Goal: Transaction & Acquisition: Purchase product/service

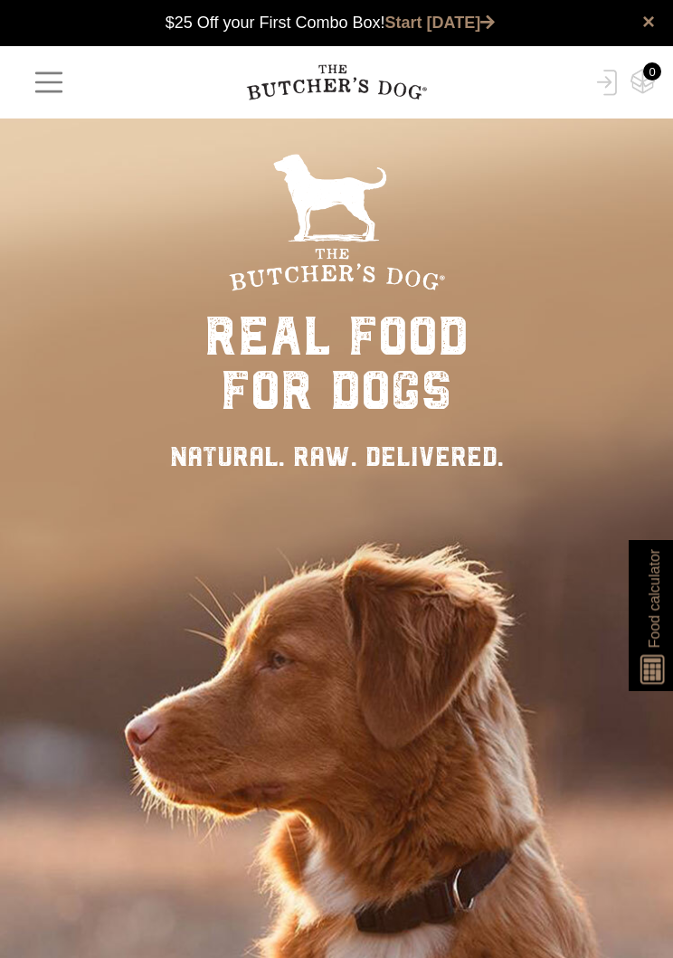
click at [46, 77] on span "button" at bounding box center [49, 82] width 34 height 34
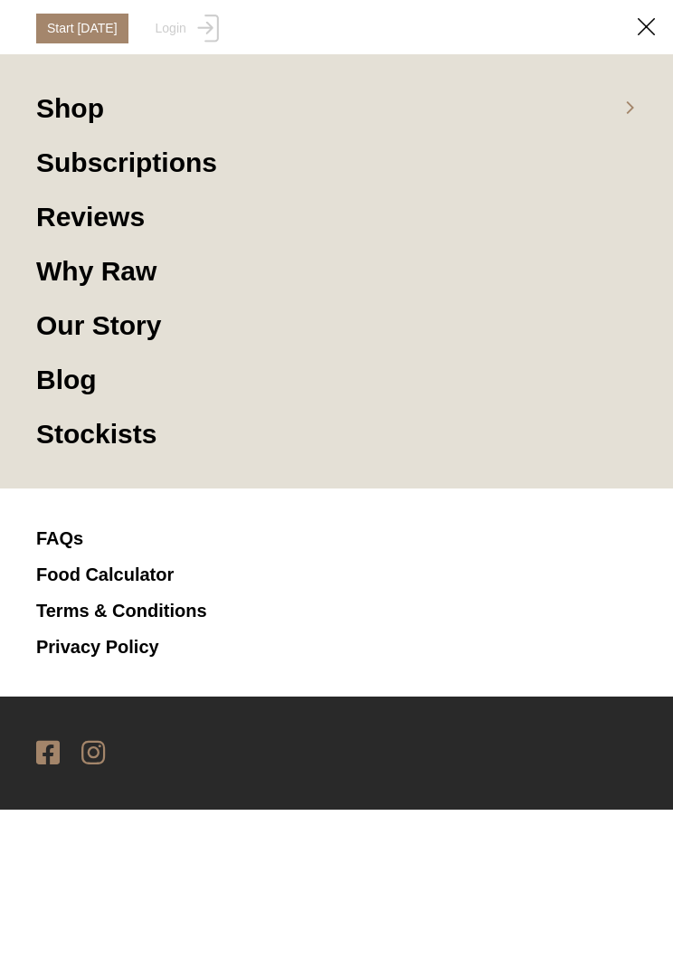
click at [60, 108] on link "Shop" at bounding box center [336, 117] width 600 height 54
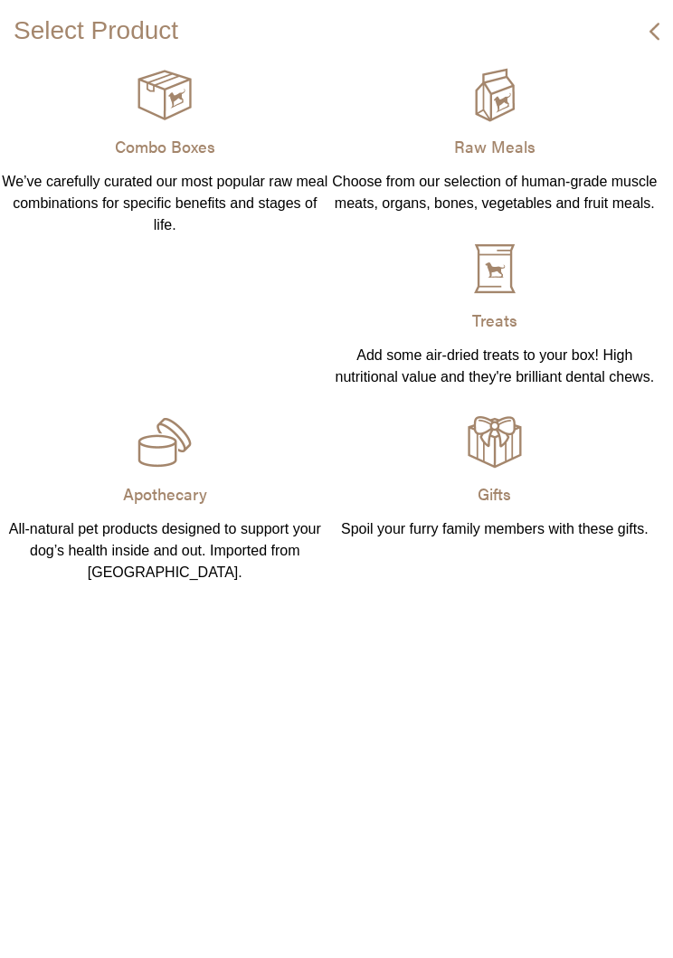
click at [477, 131] on p "Raw Meals" at bounding box center [495, 146] width 330 height 36
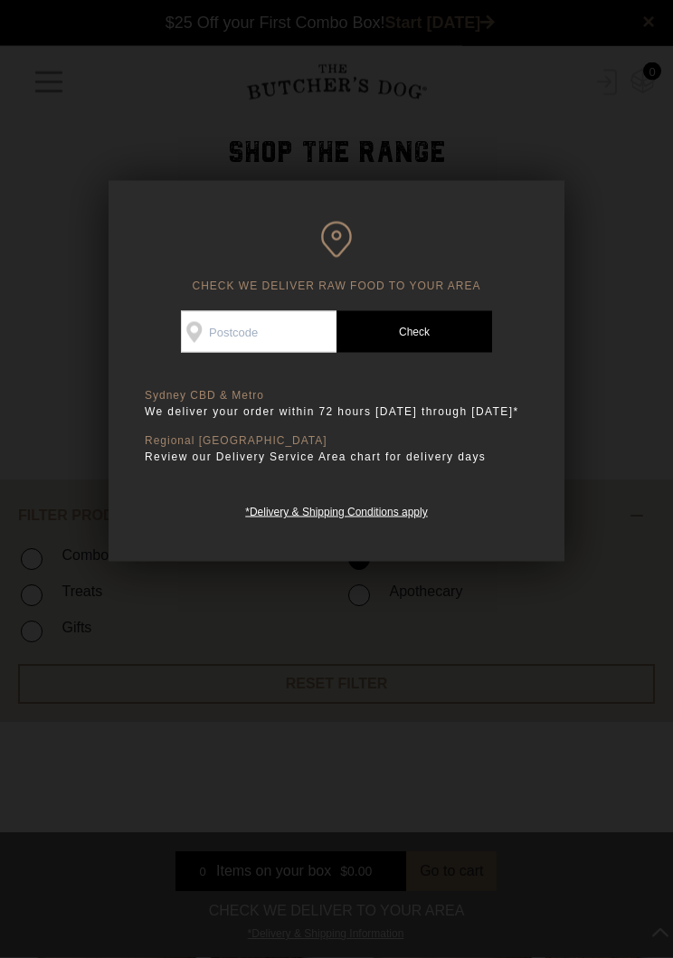
click at [282, 331] on input "Check Availability At" at bounding box center [259, 332] width 156 height 42
type input "3034"
click at [456, 334] on link "Check Postcode" at bounding box center [414, 332] width 156 height 42
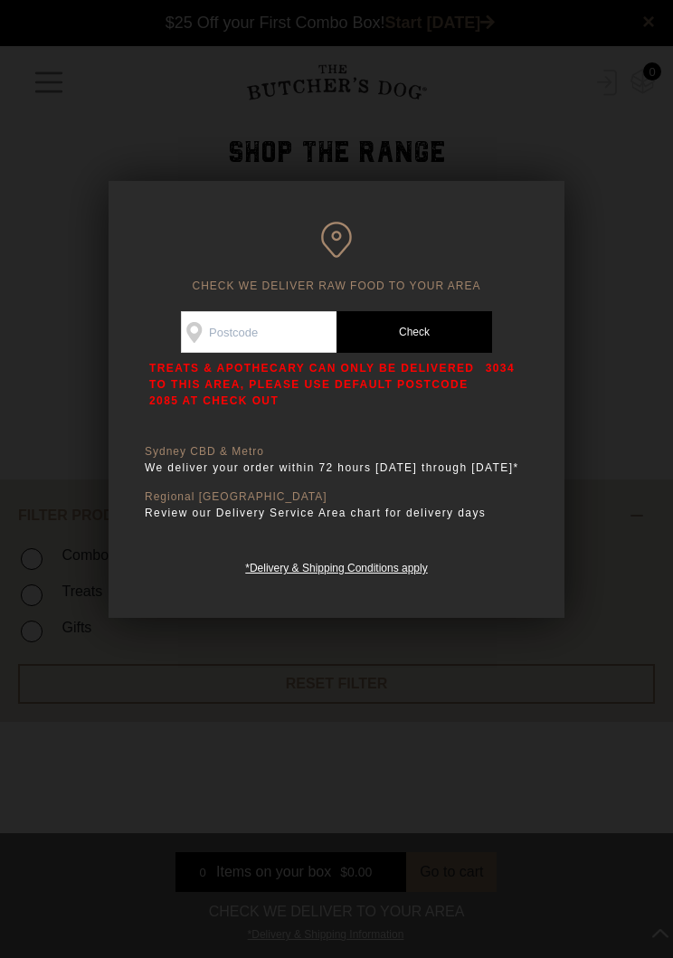
scroll to position [0, 0]
